Goal: Information Seeking & Learning: Learn about a topic

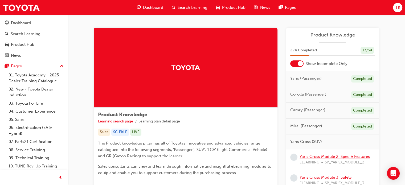
click at [317, 156] on link "Yaris Cross Module 2: Spec & Features" at bounding box center [335, 156] width 70 height 5
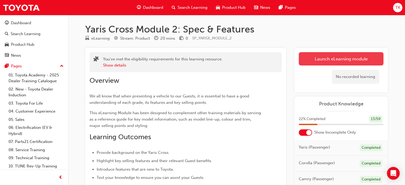
click at [323, 63] on link "Launch eLearning module" at bounding box center [341, 58] width 85 height 13
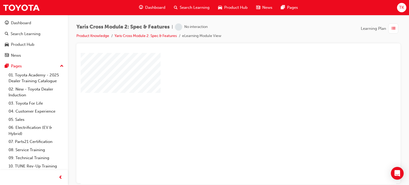
click at [223, 103] on div "play" at bounding box center [223, 103] width 0 height 0
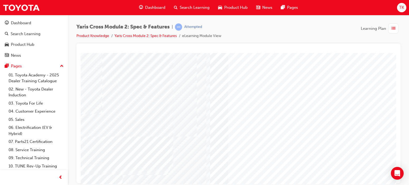
scroll to position [72, 0]
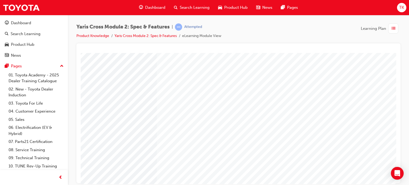
scroll to position [0, 0]
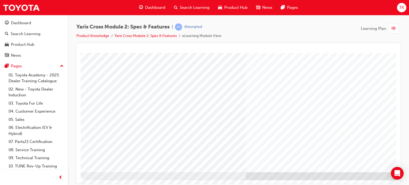
drag, startPoint x: 245, startPoint y: 150, endPoint x: 216, endPoint y: 145, distance: 29.6
drag, startPoint x: 216, startPoint y: 145, endPoint x: 182, endPoint y: 142, distance: 34.2
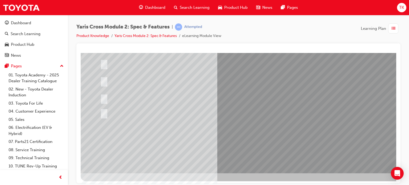
scroll to position [72, 0]
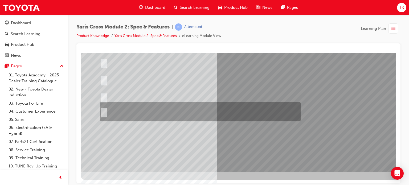
click at [193, 119] on div at bounding box center [199, 111] width 201 height 19
radio input "true"
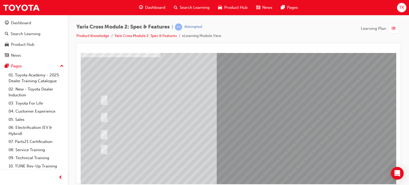
scroll to position [27, 0]
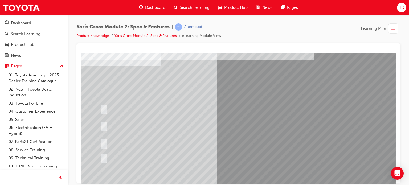
click at [148, 125] on div at bounding box center [199, 125] width 201 height 19
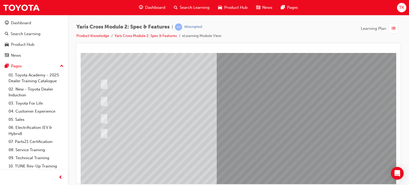
scroll to position [72, 0]
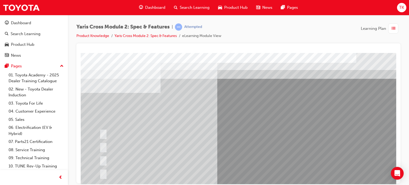
scroll to position [27, 0]
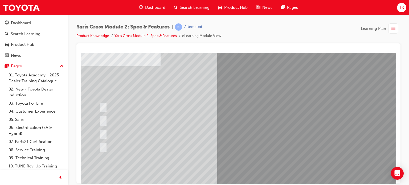
drag, startPoint x: 103, startPoint y: 77, endPoint x: 285, endPoint y: 76, distance: 181.6
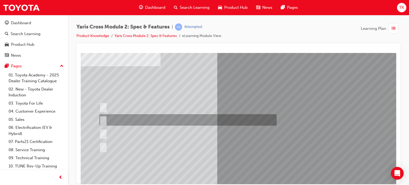
click at [122, 119] on div at bounding box center [186, 119] width 177 height 11
radio input "true"
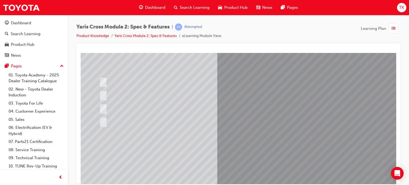
scroll to position [72, 0]
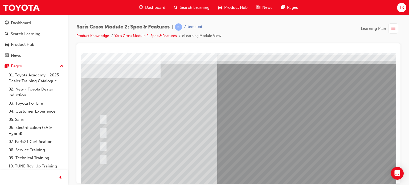
scroll to position [27, 0]
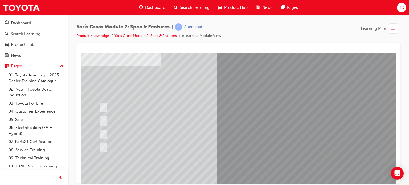
click at [135, 144] on div at bounding box center [262, 122] width 362 height 192
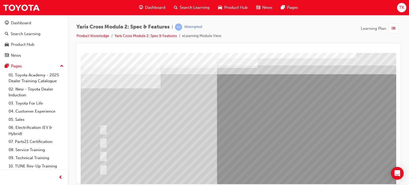
scroll to position [0, 0]
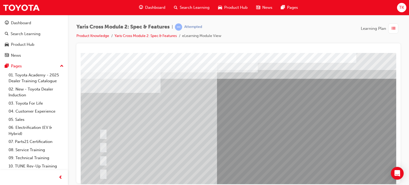
drag, startPoint x: 99, startPoint y: 99, endPoint x: 294, endPoint y: 101, distance: 195.0
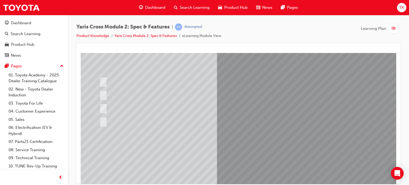
scroll to position [72, 0]
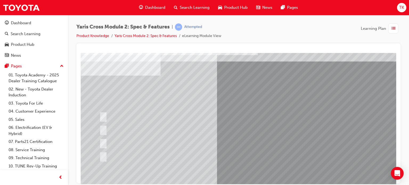
scroll to position [27, 0]
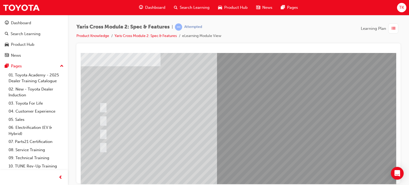
click at [290, 142] on div at bounding box center [242, 146] width 289 height 11
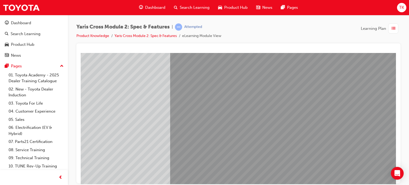
scroll to position [72, 51]
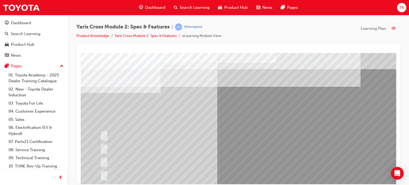
scroll to position [27, 0]
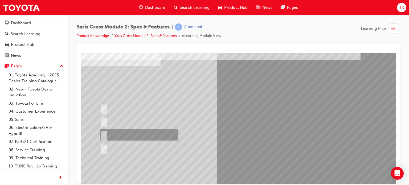
click at [126, 133] on div at bounding box center [138, 134] width 78 height 11
radio input "true"
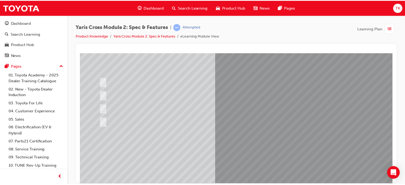
scroll to position [72, 0]
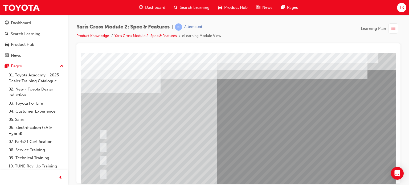
drag, startPoint x: 275, startPoint y: 99, endPoint x: 344, endPoint y: 100, distance: 69.5
drag, startPoint x: 100, startPoint y: 103, endPoint x: 331, endPoint y: 105, distance: 230.4
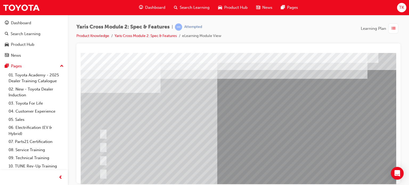
drag, startPoint x: 313, startPoint y: 106, endPoint x: 340, endPoint y: 108, distance: 27.2
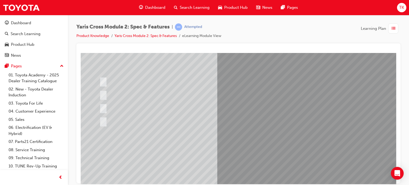
scroll to position [53, 0]
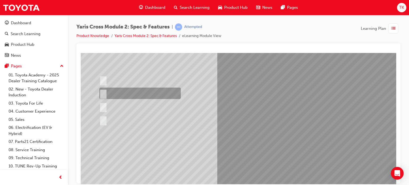
click at [134, 94] on div at bounding box center [138, 93] width 81 height 11
radio input "true"
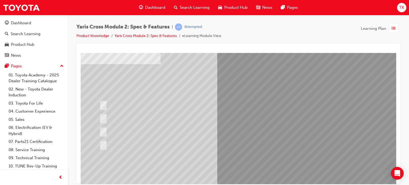
scroll to position [0, 0]
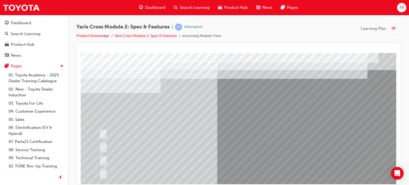
click at [306, 32] on div "Yaris Cross Module 2: Spec & Features | Attempted Product Knowledge Yaris Cross…" at bounding box center [238, 33] width 324 height 20
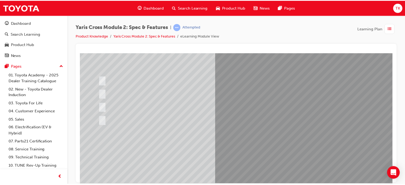
scroll to position [72, 0]
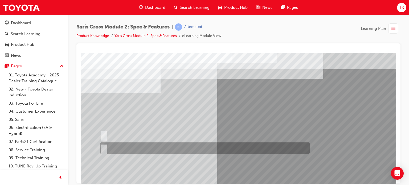
click at [105, 149] on input "True" at bounding box center [103, 148] width 6 height 6
radio input "true"
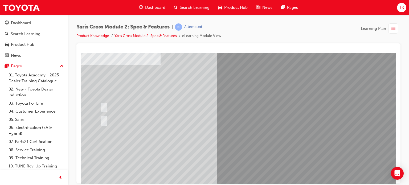
scroll to position [72, 0]
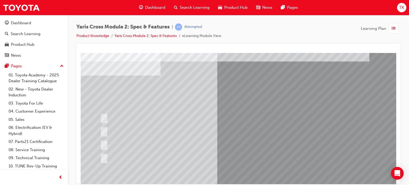
scroll to position [27, 0]
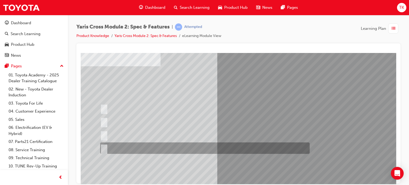
click at [126, 147] on div at bounding box center [204, 147] width 210 height 11
radio input "true"
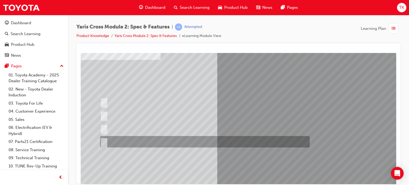
scroll to position [72, 0]
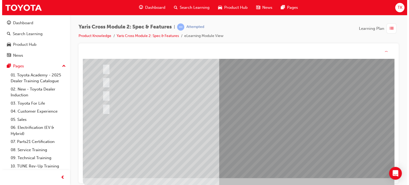
scroll to position [0, 0]
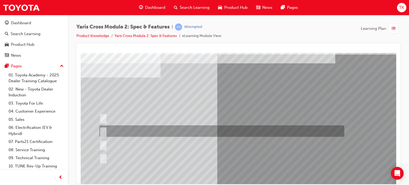
scroll to position [53, 0]
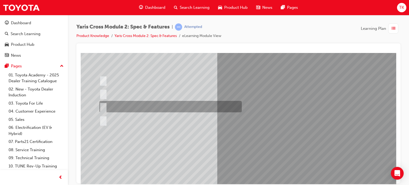
click at [104, 104] on input "80:20" at bounding box center [102, 107] width 6 height 6
radio input "true"
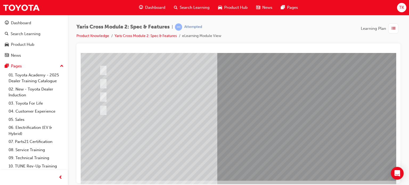
scroll to position [72, 0]
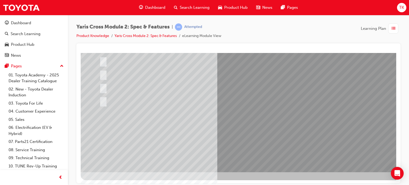
click at [244, 129] on div at bounding box center [262, 76] width 362 height 192
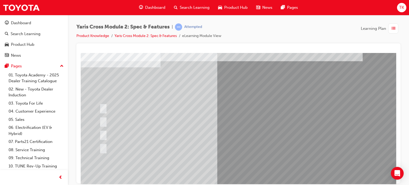
scroll to position [27, 0]
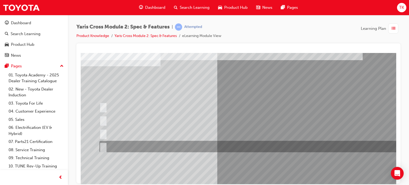
click at [129, 145] on div at bounding box center [254, 146] width 312 height 11
radio input "true"
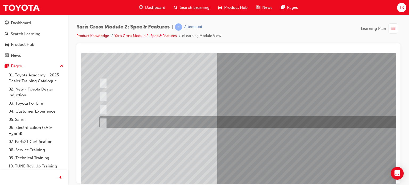
scroll to position [72, 0]
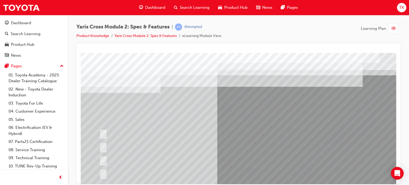
click at [256, 129] on div at bounding box center [262, 149] width 362 height 192
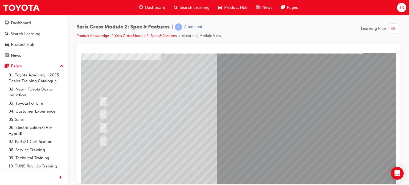
scroll to position [72, 0]
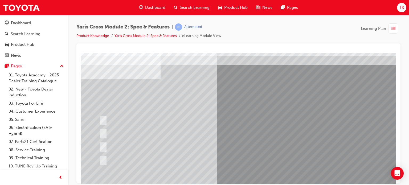
scroll to position [27, 0]
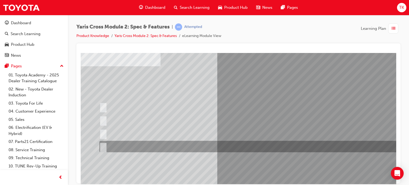
click at [103, 146] on input "390L: 2WD & 314L: AWD" at bounding box center [102, 147] width 6 height 6
radio input "true"
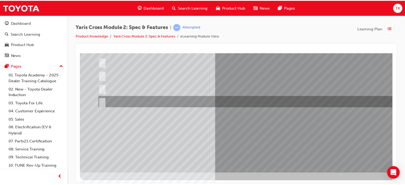
scroll to position [72, 0]
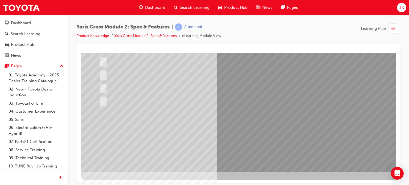
click at [253, 129] on div at bounding box center [262, 76] width 362 height 192
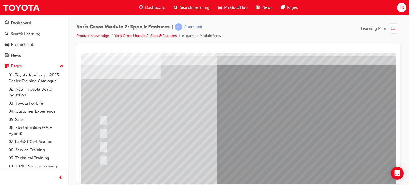
scroll to position [27, 0]
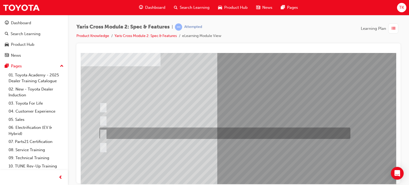
click at [201, 133] on div at bounding box center [223, 133] width 251 height 11
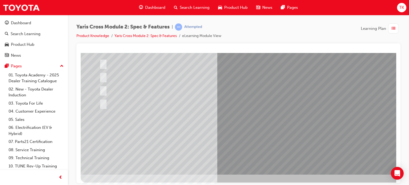
scroll to position [72, 0]
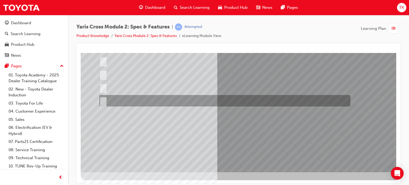
click at [182, 100] on div at bounding box center [223, 100] width 251 height 11
radio input "false"
radio input "true"
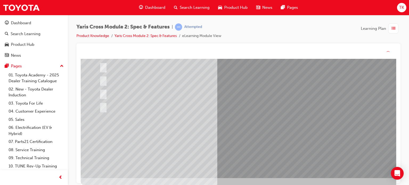
click at [240, 130] on div at bounding box center [262, 82] width 362 height 192
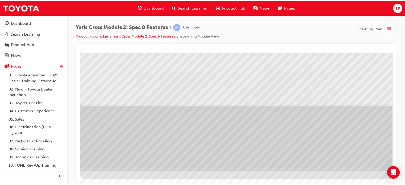
scroll to position [0, 0]
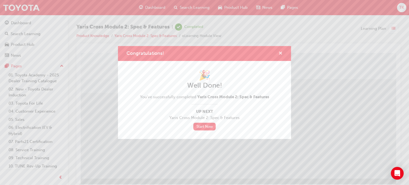
click at [280, 54] on span "cross-icon" at bounding box center [281, 53] width 4 height 5
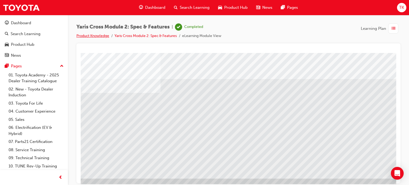
click at [91, 35] on link "Product Knowledge" at bounding box center [92, 36] width 33 height 5
